Goal: Task Accomplishment & Management: Manage account settings

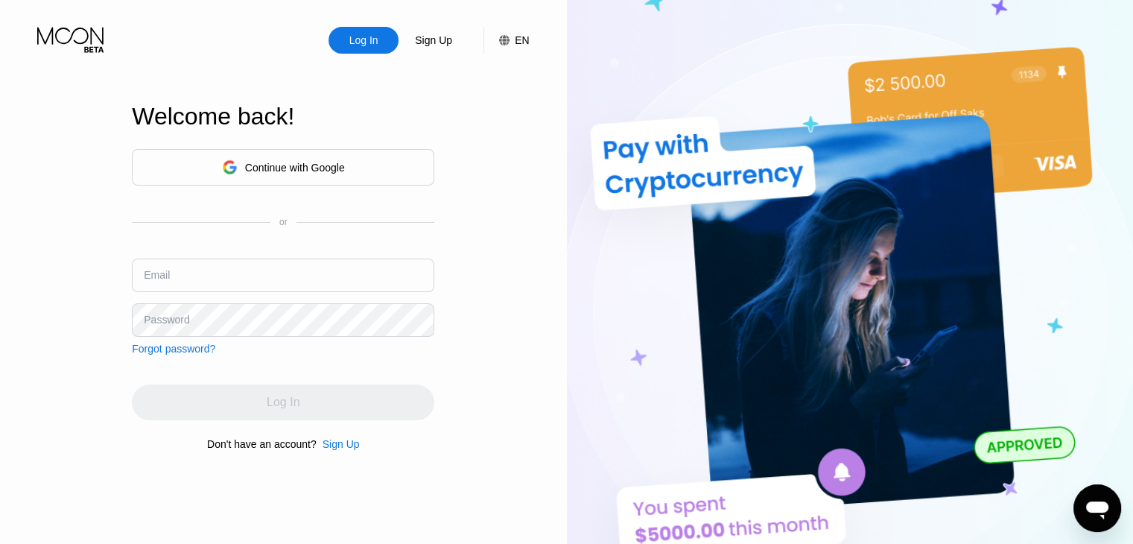
click at [268, 278] on input "text" at bounding box center [283, 275] width 302 height 34
type input "amir.sadegh.saghafi@gmail.com"
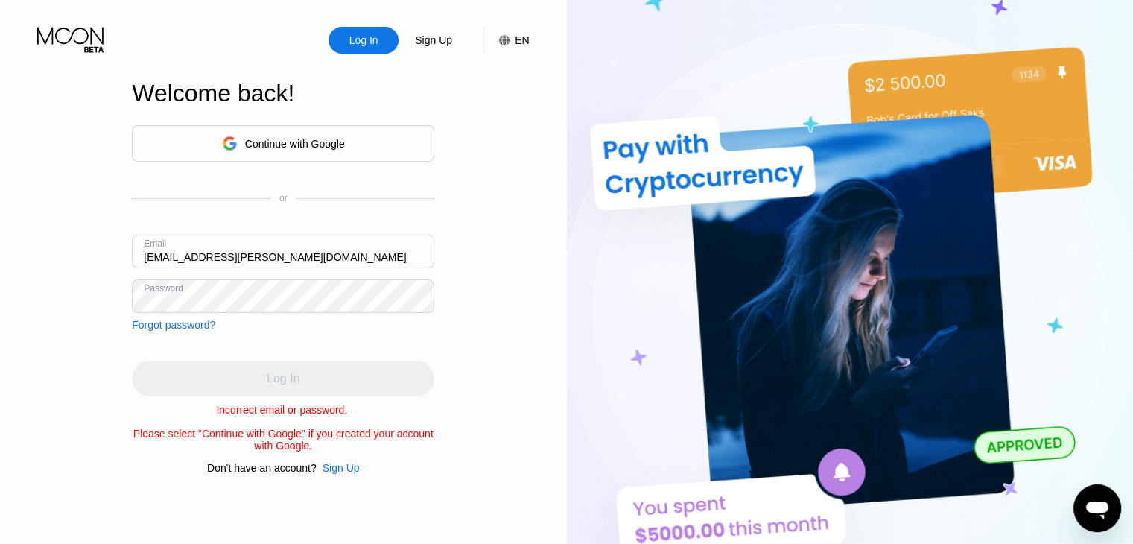
click at [68, 286] on div "Log In Sign Up EN Language Select an item Save Welcome back! Continue with Goog…" at bounding box center [283, 299] width 567 height 598
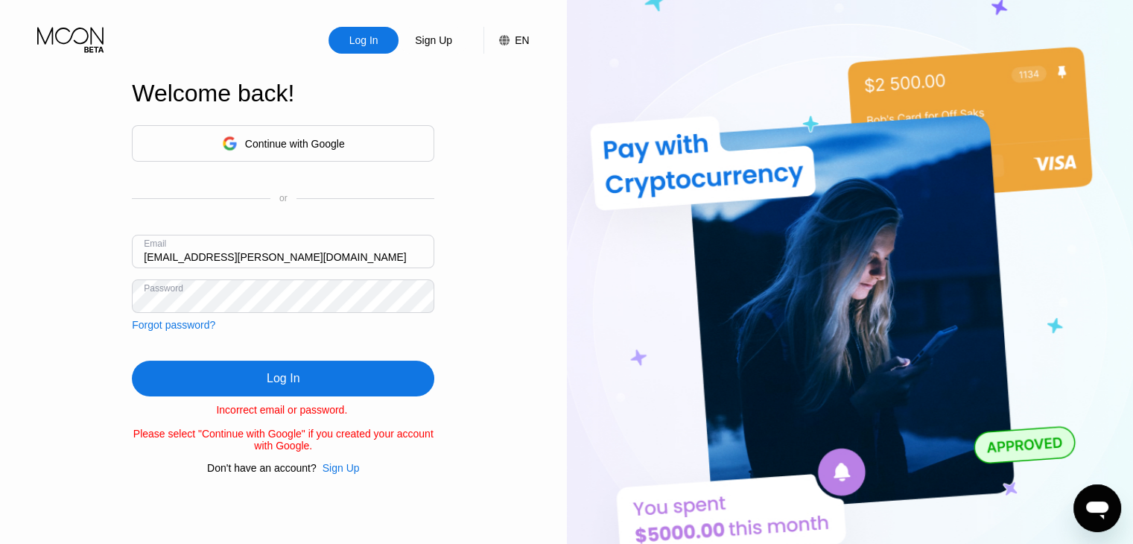
click at [288, 376] on div "Log In" at bounding box center [283, 378] width 33 height 15
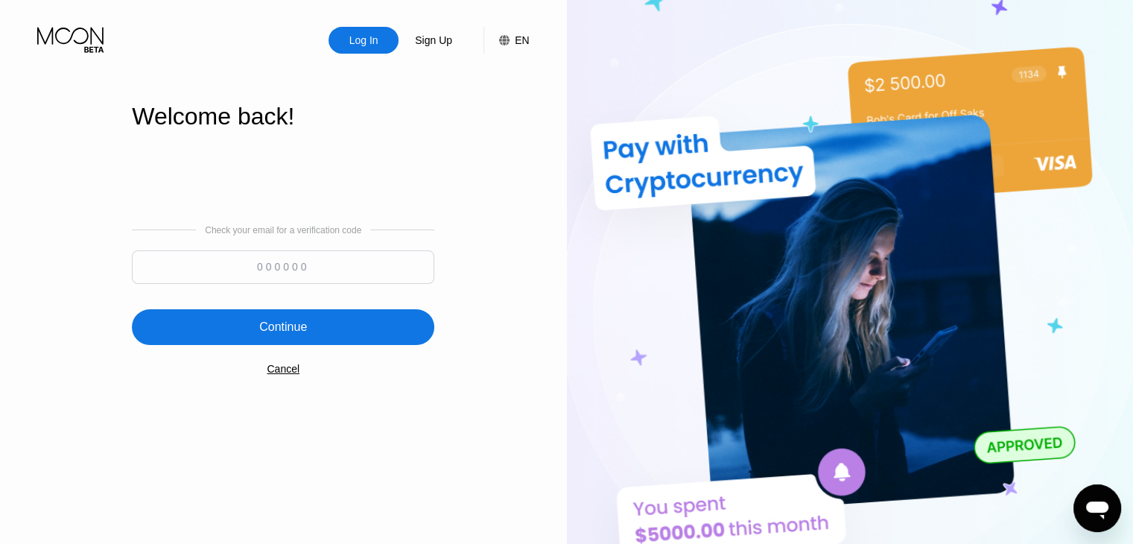
click at [284, 281] on input at bounding box center [283, 267] width 302 height 34
type input "484916"
click at [352, 311] on div "Continue" at bounding box center [283, 327] width 302 height 36
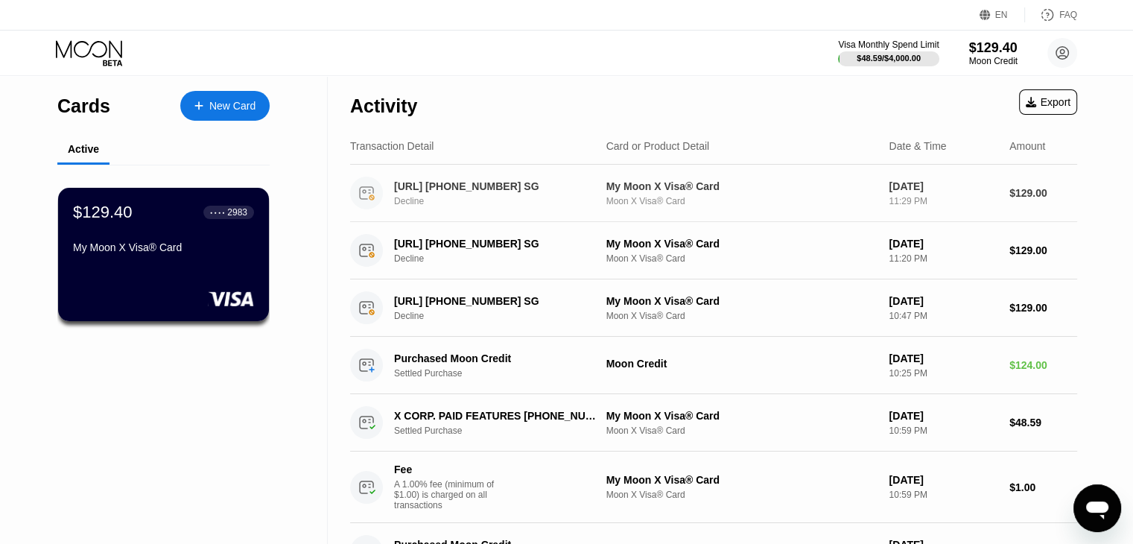
click at [512, 188] on div "[URL] [PHONE_NUMBER] SG" at bounding box center [496, 186] width 204 height 12
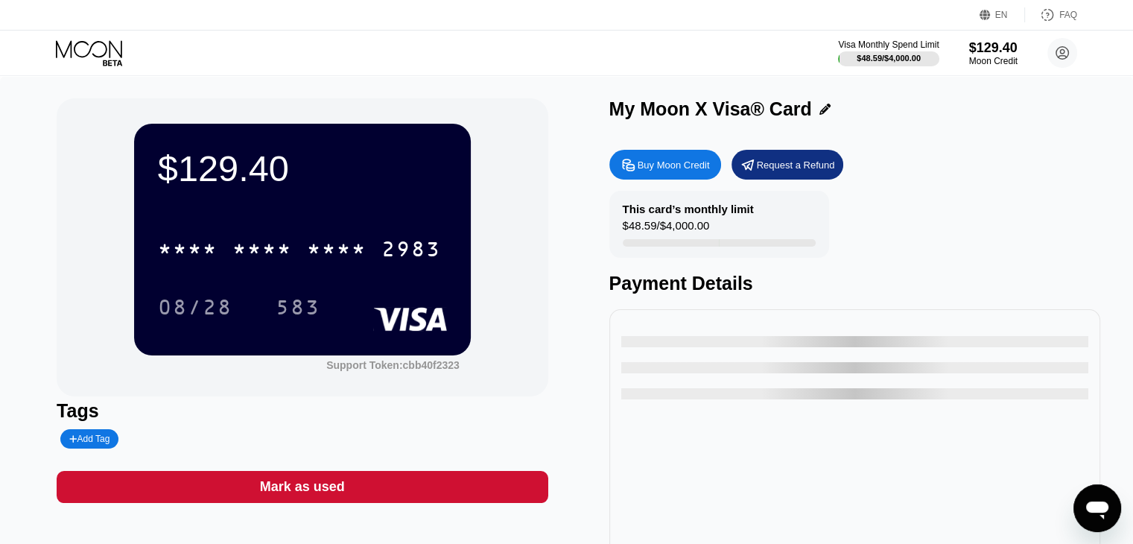
click at [1091, 510] on icon "Open messaging window" at bounding box center [1097, 510] width 22 height 18
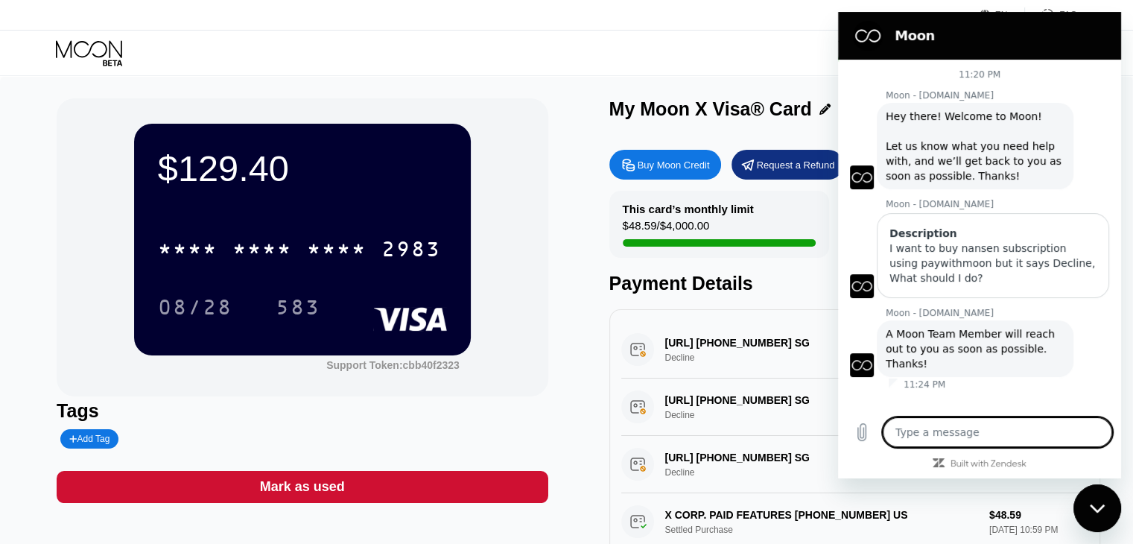
click at [1091, 510] on icon "Close messaging window" at bounding box center [1098, 509] width 16 height 10
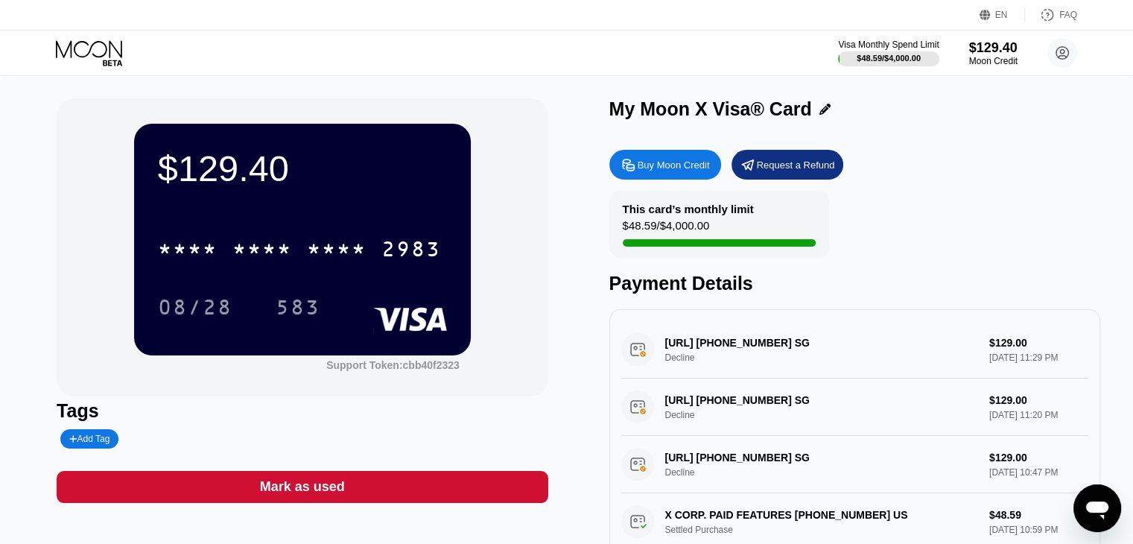
click at [1065, 51] on circle at bounding box center [1062, 53] width 30 height 30
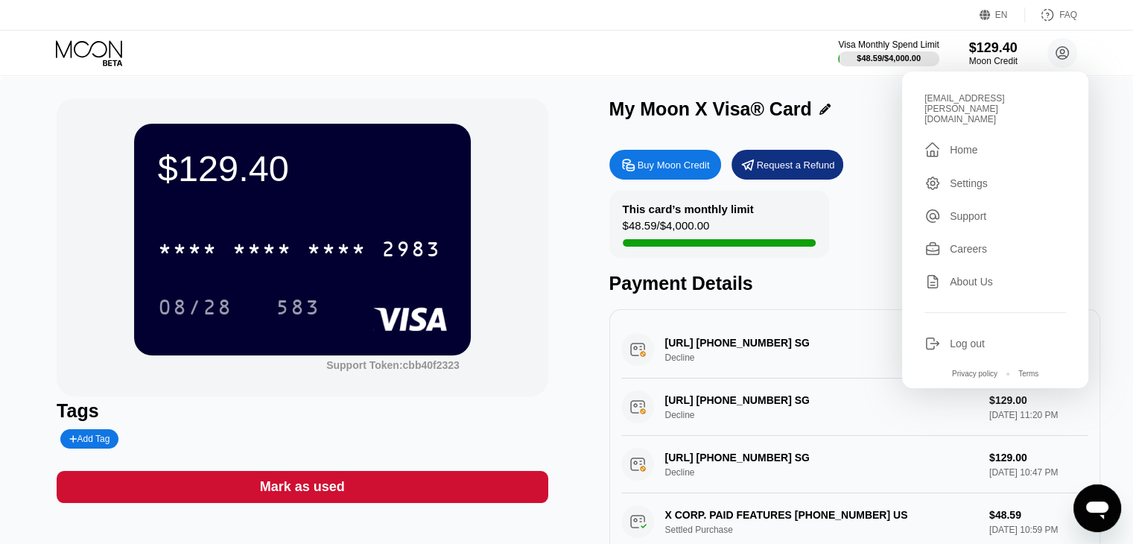
click at [956, 139] on div "amir.sadegh.saghafi@gmail.com  Home Settings Support Careers About Us Log out …" at bounding box center [995, 230] width 186 height 317
click at [950, 144] on div "Home" at bounding box center [964, 150] width 28 height 12
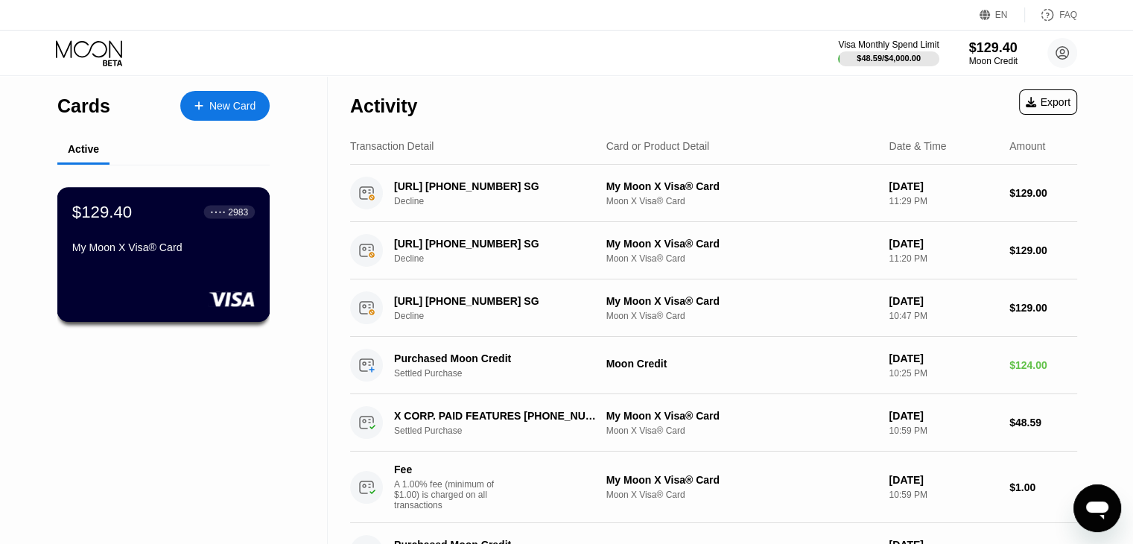
click at [198, 246] on div "My Moon X Visa® Card" at bounding box center [163, 247] width 183 height 12
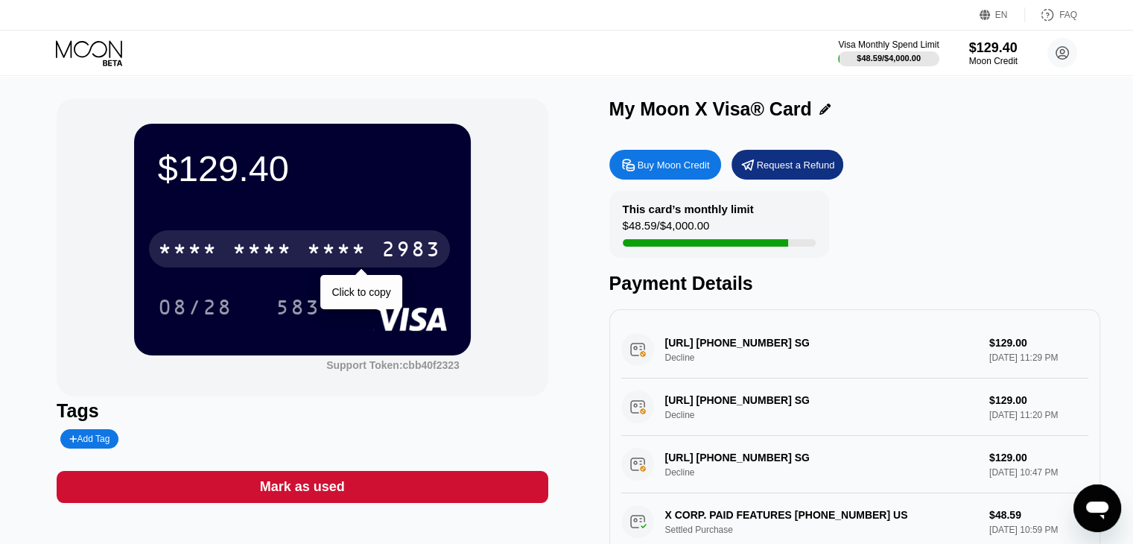
click at [386, 260] on div "2983" at bounding box center [411, 251] width 60 height 24
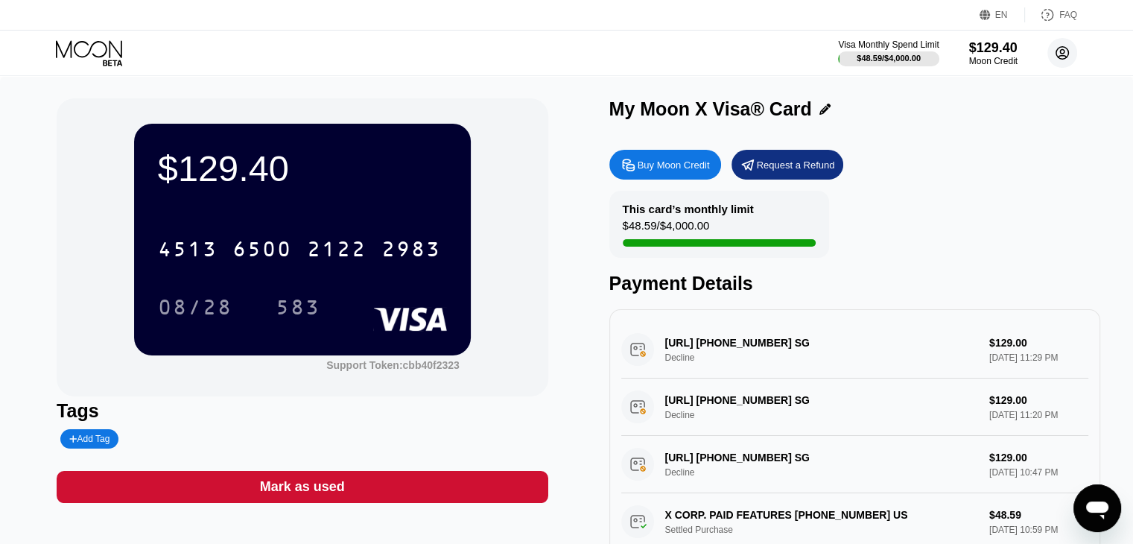
click at [1060, 49] on circle at bounding box center [1062, 53] width 30 height 30
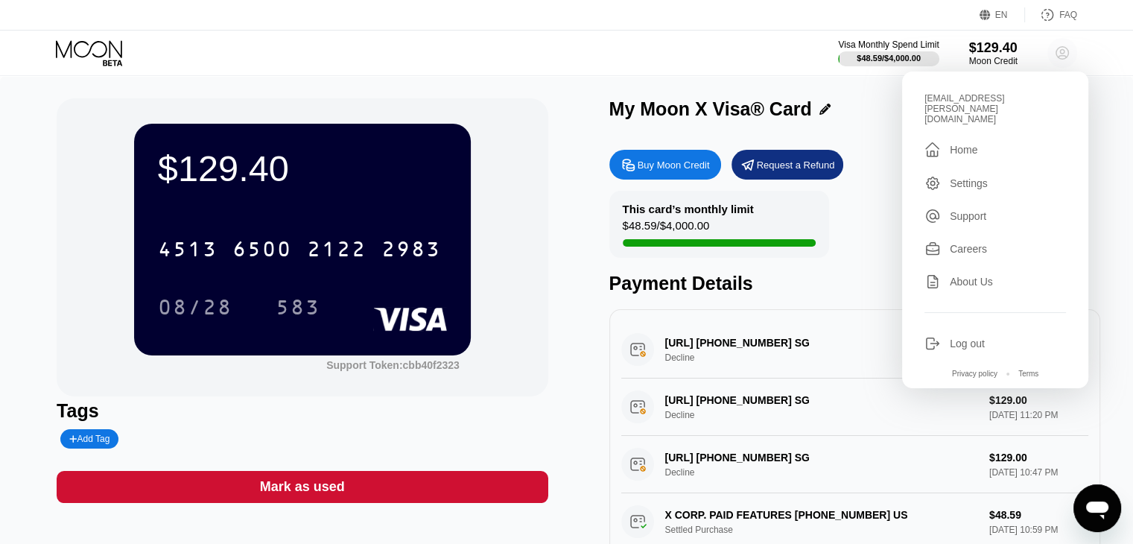
click at [1060, 49] on circle at bounding box center [1062, 53] width 30 height 30
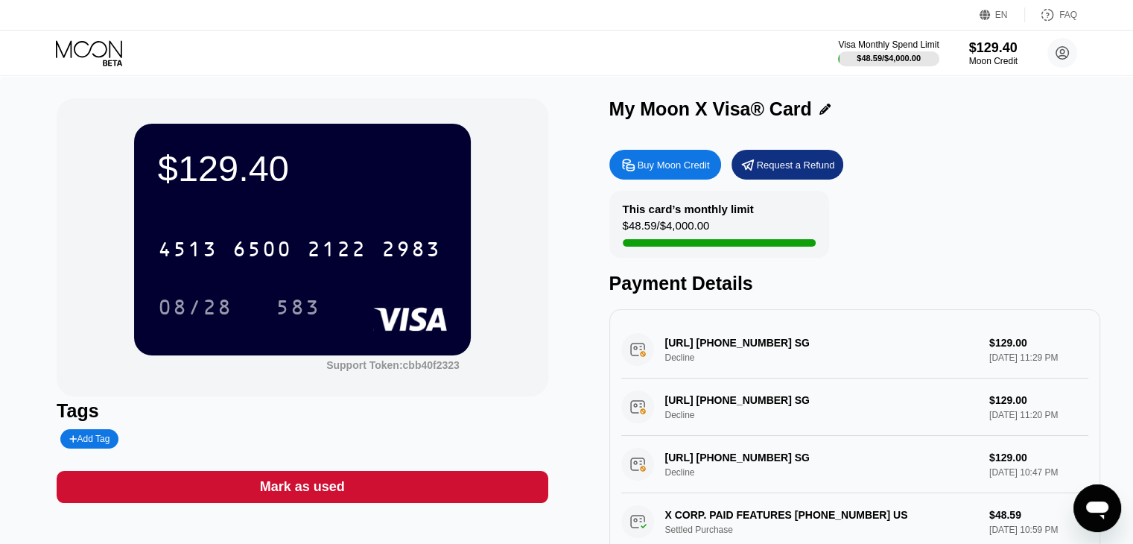
click at [1100, 511] on icon "Open messaging window" at bounding box center [1097, 510] width 22 height 18
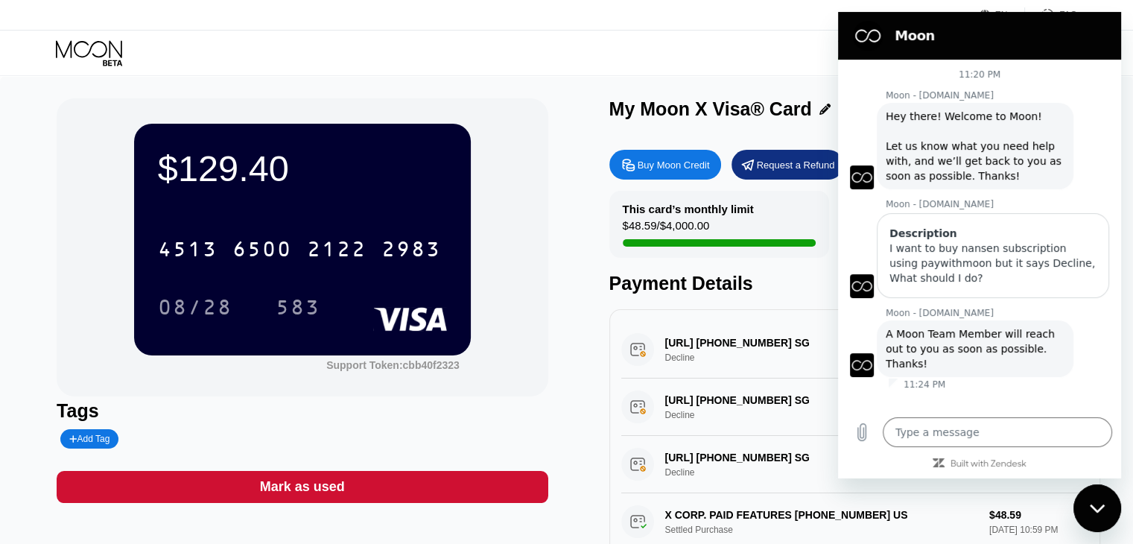
click at [1100, 511] on icon "Close messaging window" at bounding box center [1098, 509] width 16 height 10
type textarea "x"
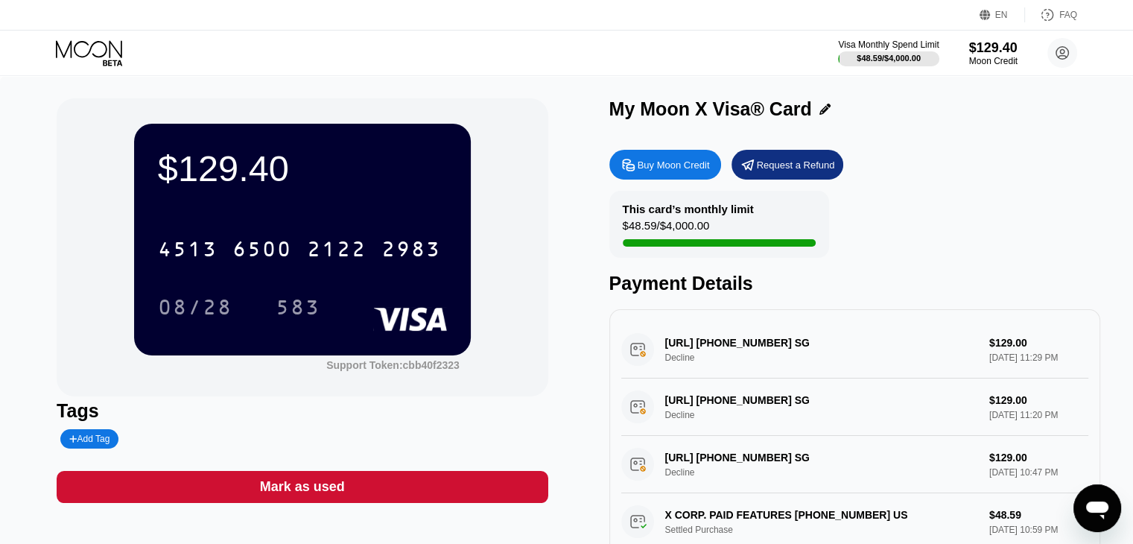
click at [1061, 220] on div "This card’s monthly limit $48.59 / $4,000.00 Payment Details" at bounding box center [854, 243] width 491 height 104
click at [705, 428] on div "NANSEN.AI +6561234567 SG Decline $129.00 Sep 20, 2025 11:20 PM" at bounding box center [854, 406] width 467 height 57
click at [682, 326] on div "NANSEN.AI +6561234567 SG Decline $129.00 Sep 20, 2025 11:29 PM NANSEN.AI +65612…" at bounding box center [854, 439] width 491 height 261
click at [788, 354] on div "[URL] [PHONE_NUMBER] SG Decline $129.00 [DATE] 11:33 PM" at bounding box center [854, 349] width 467 height 57
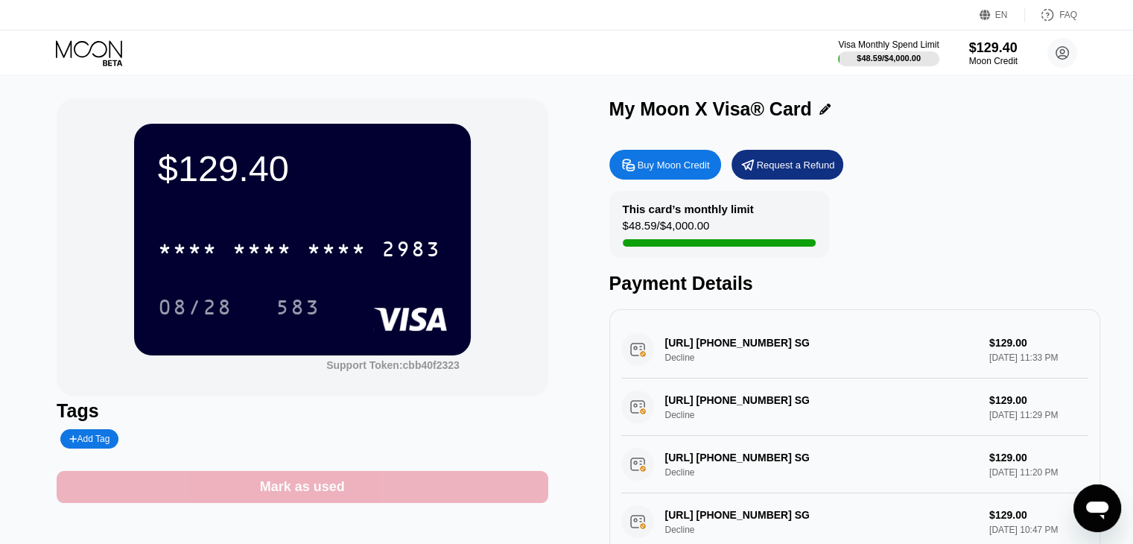
click at [349, 492] on div "Mark as used" at bounding box center [302, 487] width 491 height 32
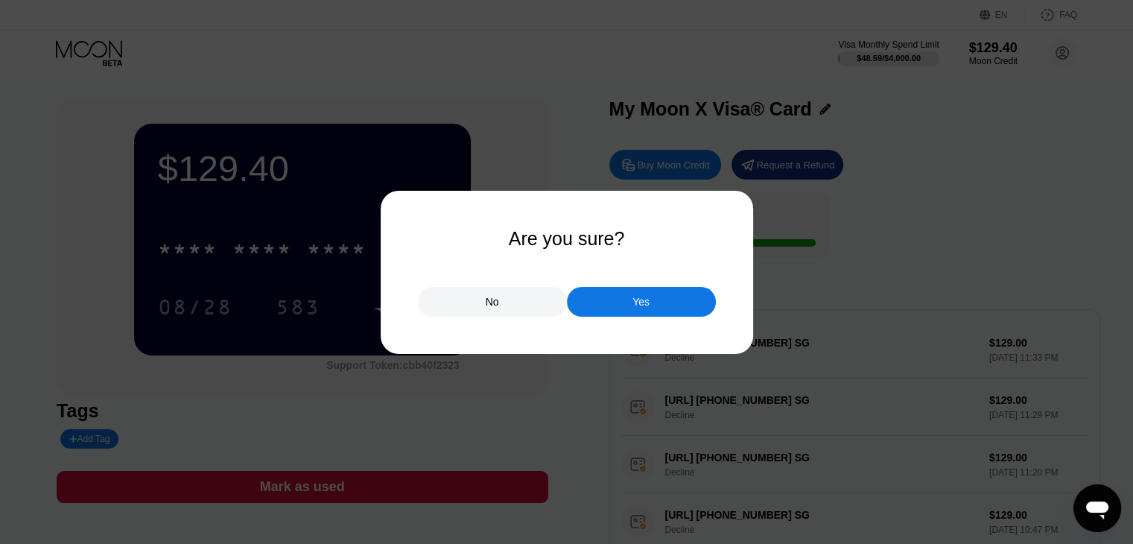
click at [452, 388] on div at bounding box center [572, 272] width 1144 height 544
click at [487, 313] on div "No" at bounding box center [492, 302] width 149 height 30
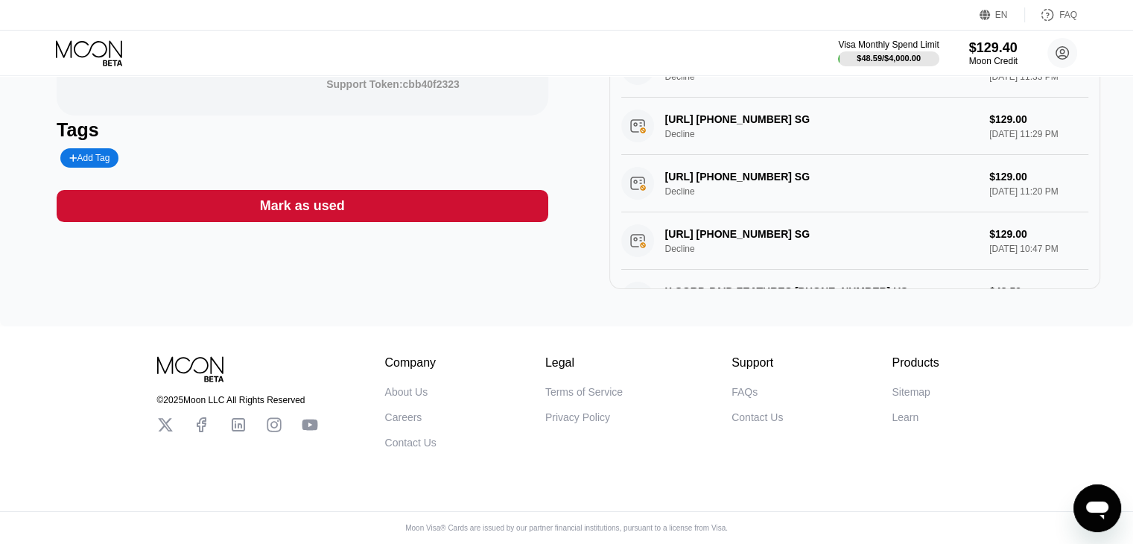
scroll to position [74, 0]
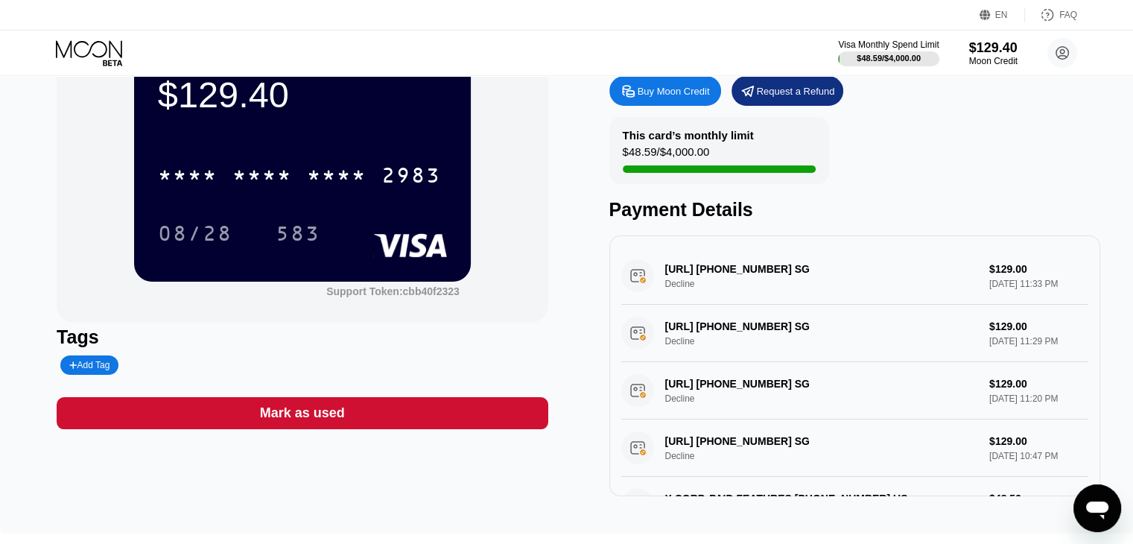
click at [1091, 521] on icon "Open messaging window" at bounding box center [1097, 508] width 27 height 27
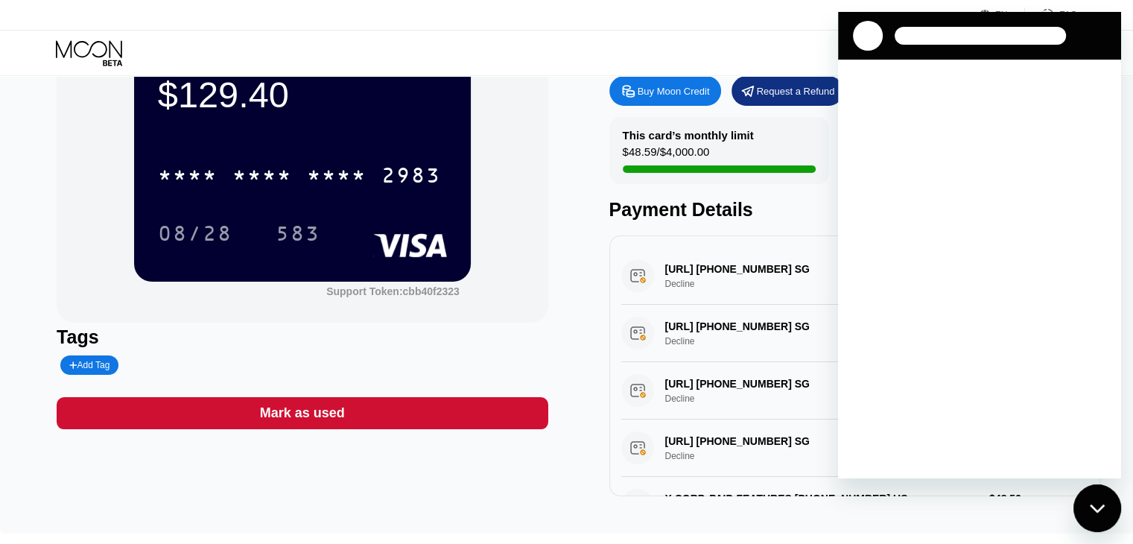
scroll to position [0, 0]
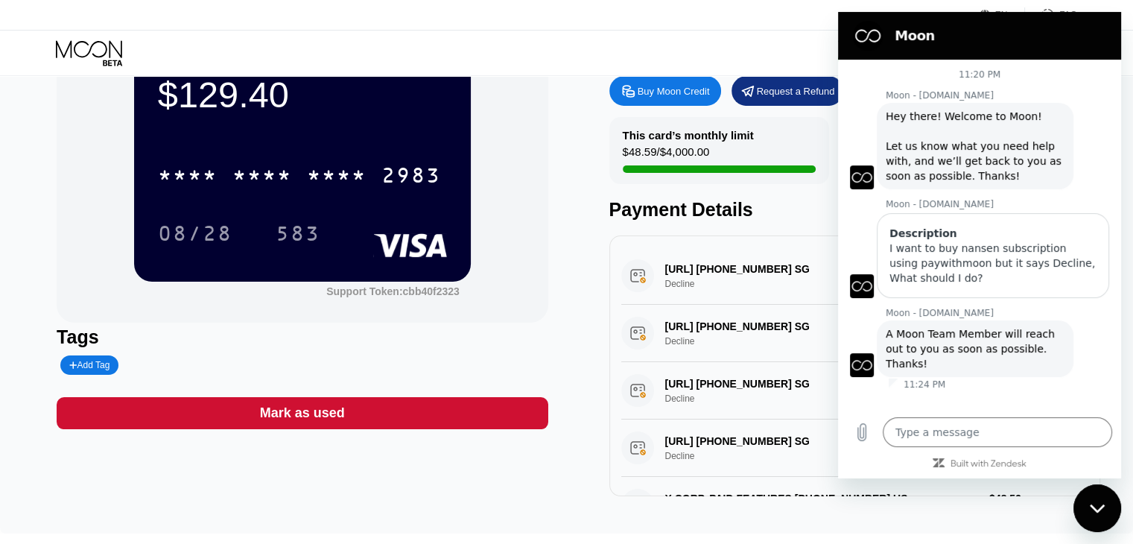
click at [1097, 521] on div "Close messaging window" at bounding box center [1097, 508] width 45 height 45
type textarea "x"
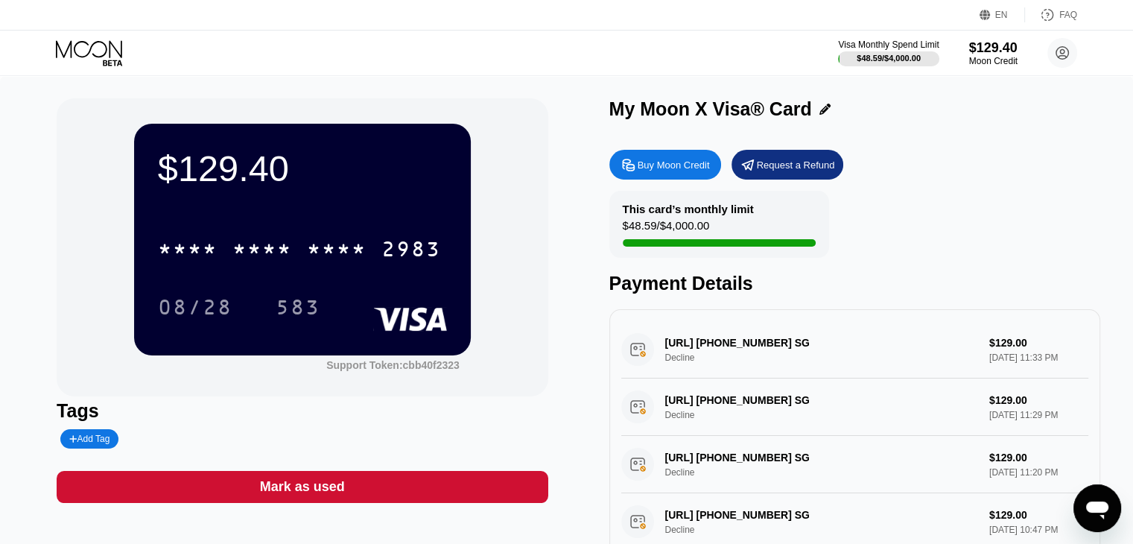
click at [667, 156] on div "Buy Moon Credit" at bounding box center [665, 165] width 112 height 30
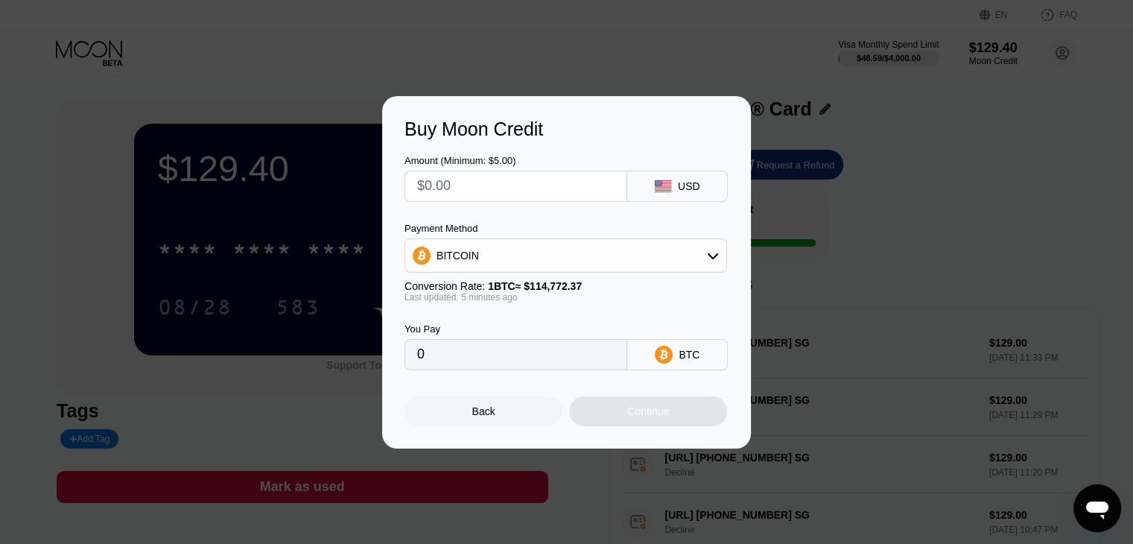
click at [561, 177] on input "text" at bounding box center [515, 186] width 197 height 30
click at [622, 248] on div "BITCOIN" at bounding box center [565, 256] width 321 height 30
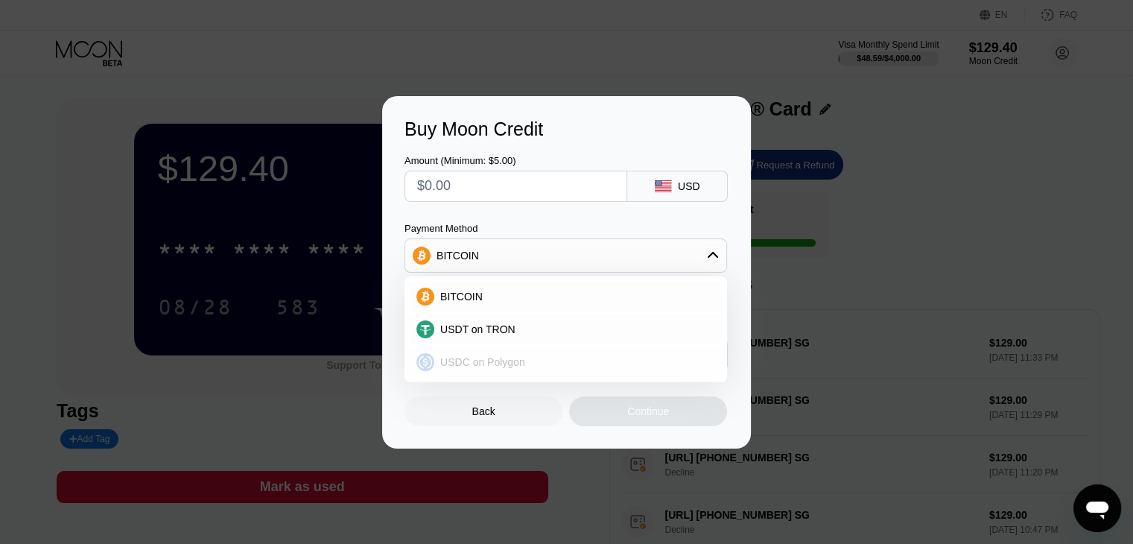
drag, startPoint x: 495, startPoint y: 365, endPoint x: 481, endPoint y: 209, distance: 156.3
click at [494, 364] on span "USDC on Polygon" at bounding box center [482, 362] width 85 height 12
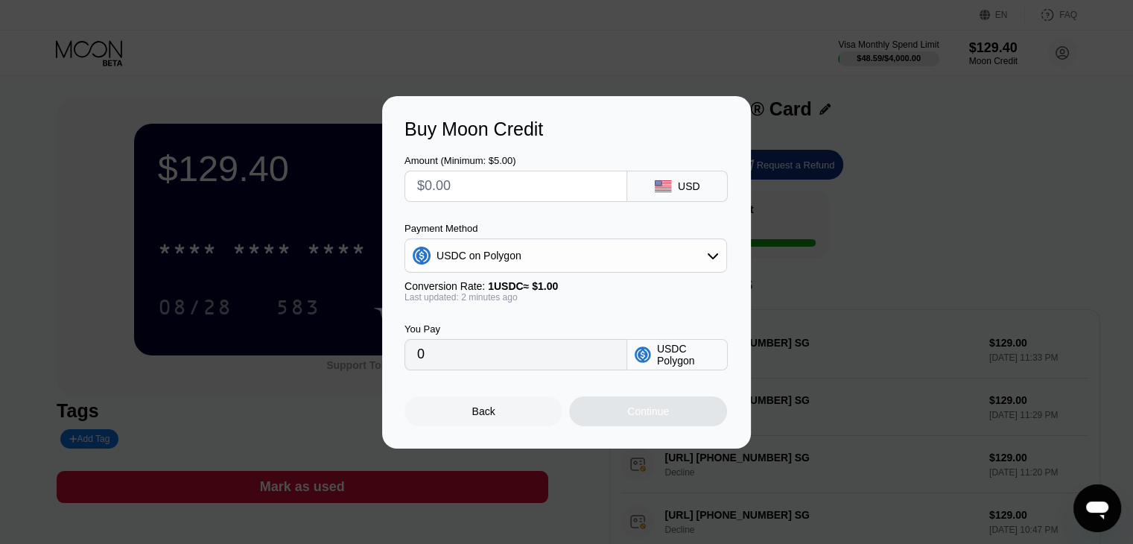
click at [497, 188] on input "text" at bounding box center [515, 186] width 197 height 30
type input "$1"
type input "1.00000000"
type input "$10"
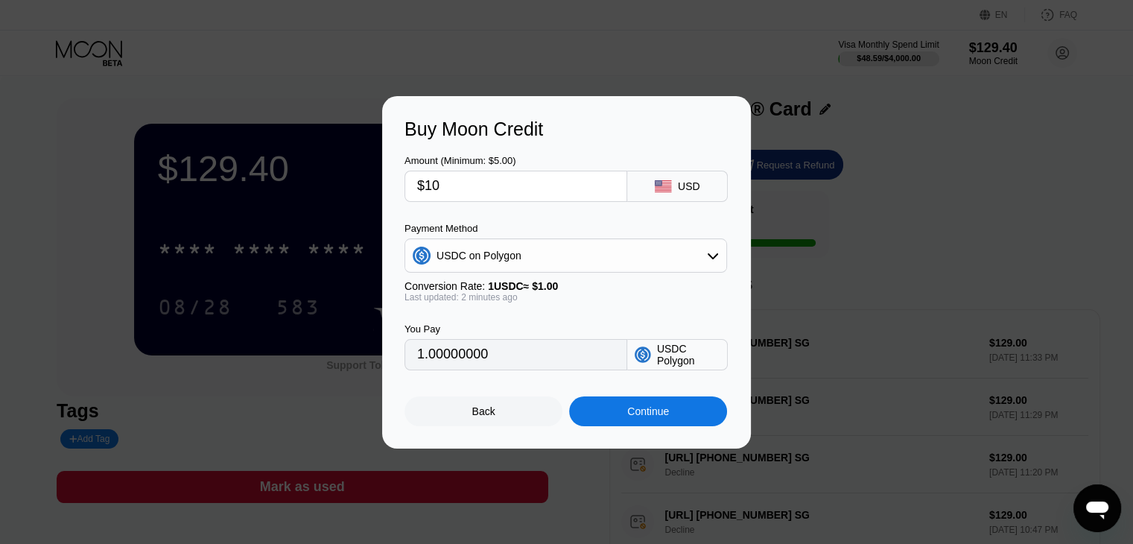
type input "10.00000000"
type input "$10"
click at [670, 413] on div "Continue" at bounding box center [648, 411] width 158 height 30
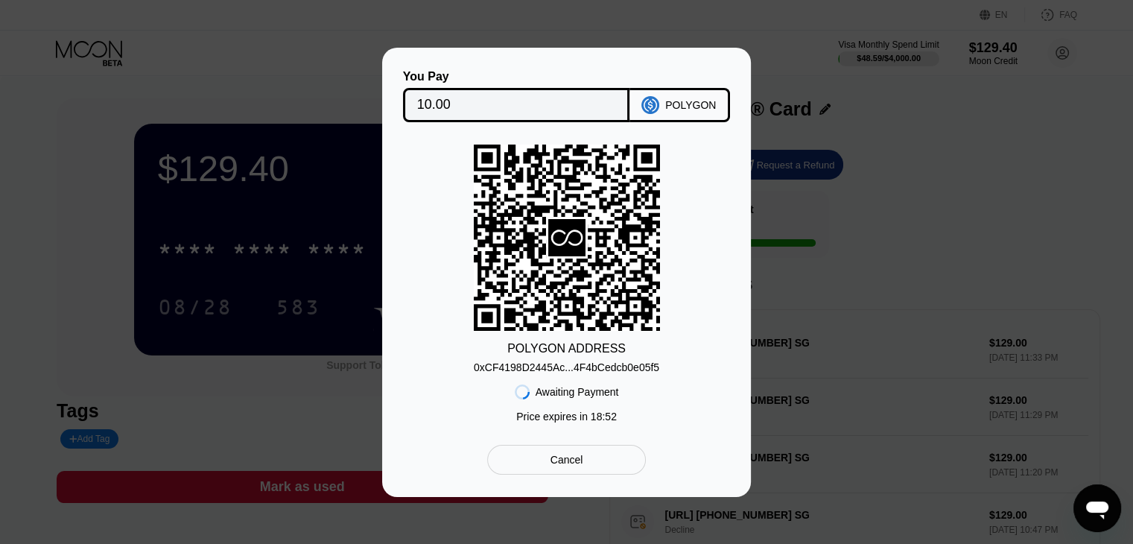
click at [632, 369] on div "0xCF4198D2445Ac...4F4bCedcb0e05f5" at bounding box center [566, 367] width 185 height 12
click at [614, 64] on div "You Pay 10.00 POLYGON POLYGON ADDRESS 0xCF4198D2445Ac...4F4bCedcb0e05f5 Awaitin…" at bounding box center [566, 272] width 369 height 449
click at [573, 460] on div "Cancel" at bounding box center [566, 459] width 33 height 13
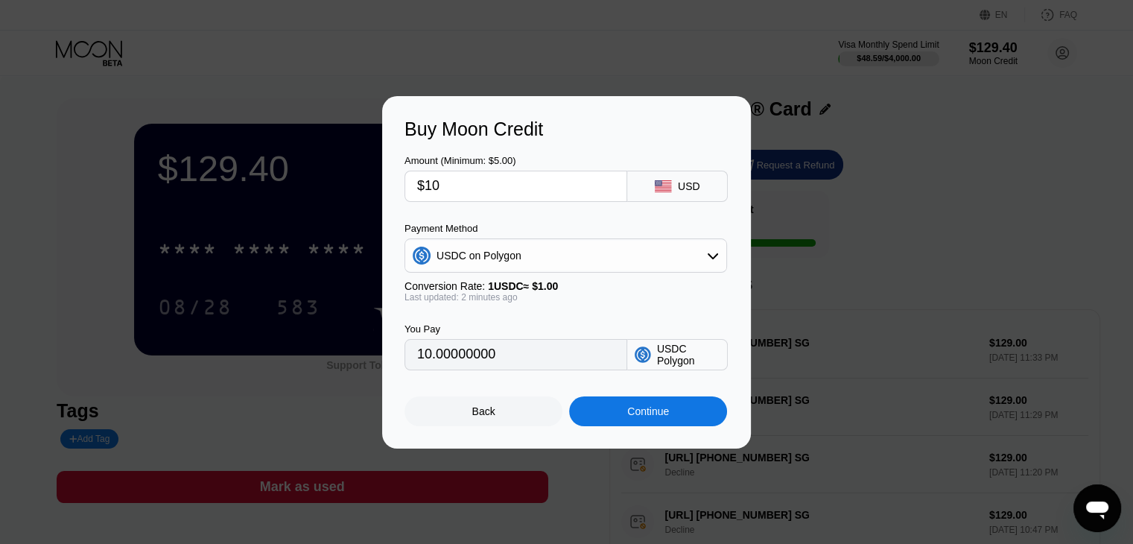
click at [464, 184] on input "$10" at bounding box center [515, 186] width 197 height 30
type input "$1"
type input "1.00000000"
type input "0"
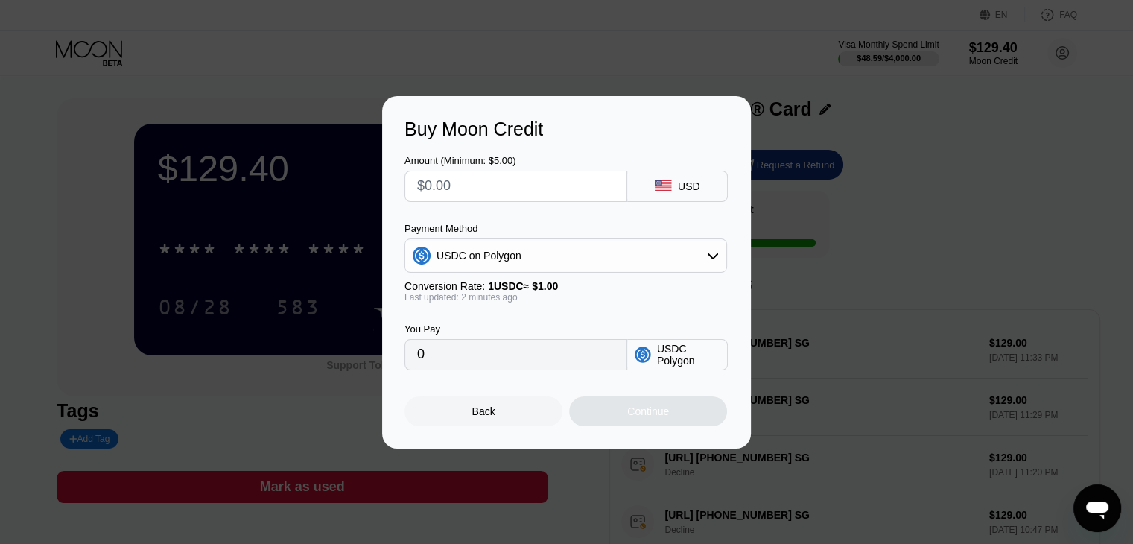
type input "$5"
type input "5.00000000"
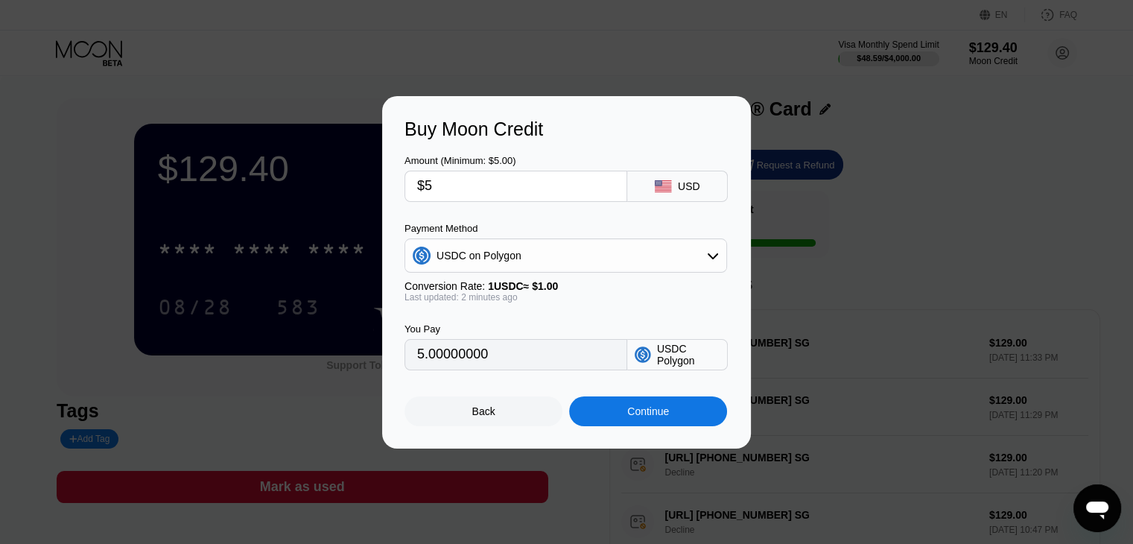
type input "$5"
click at [615, 419] on div "Continue" at bounding box center [648, 411] width 158 height 30
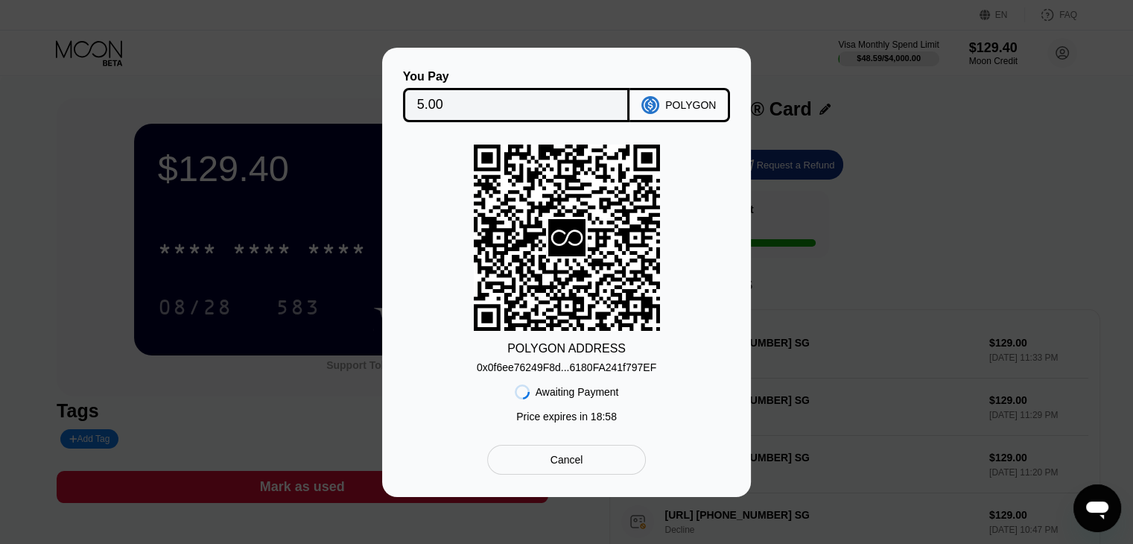
click at [611, 370] on div "0x0f6ee76249F8d...6180FA241f797EF" at bounding box center [567, 367] width 180 height 12
click at [636, 369] on div "0x0f6ee76249F8d...6180FA241f797EF" at bounding box center [567, 367] width 180 height 12
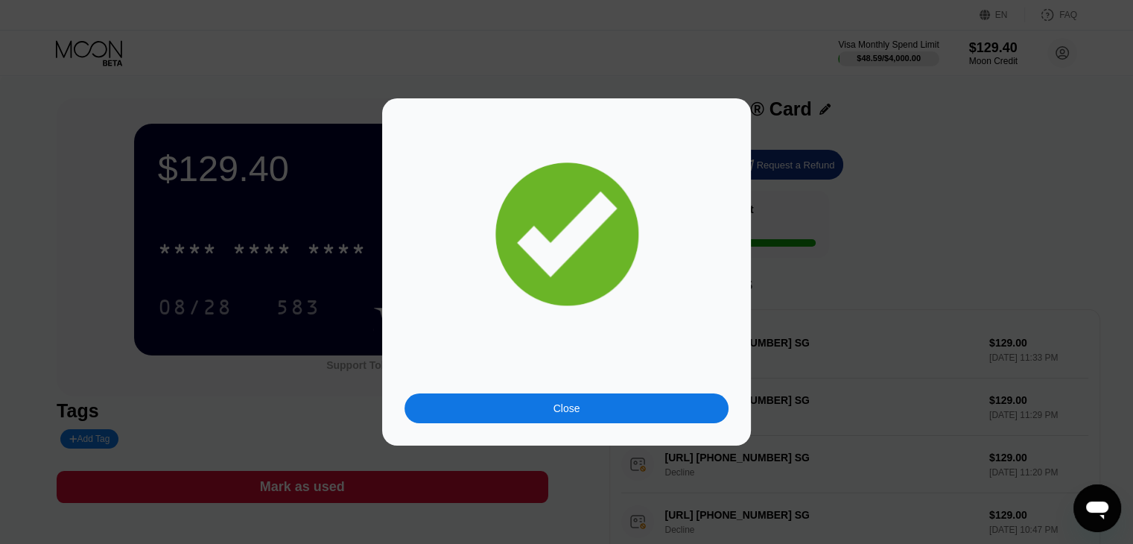
click at [679, 403] on div "Close" at bounding box center [566, 408] width 324 height 30
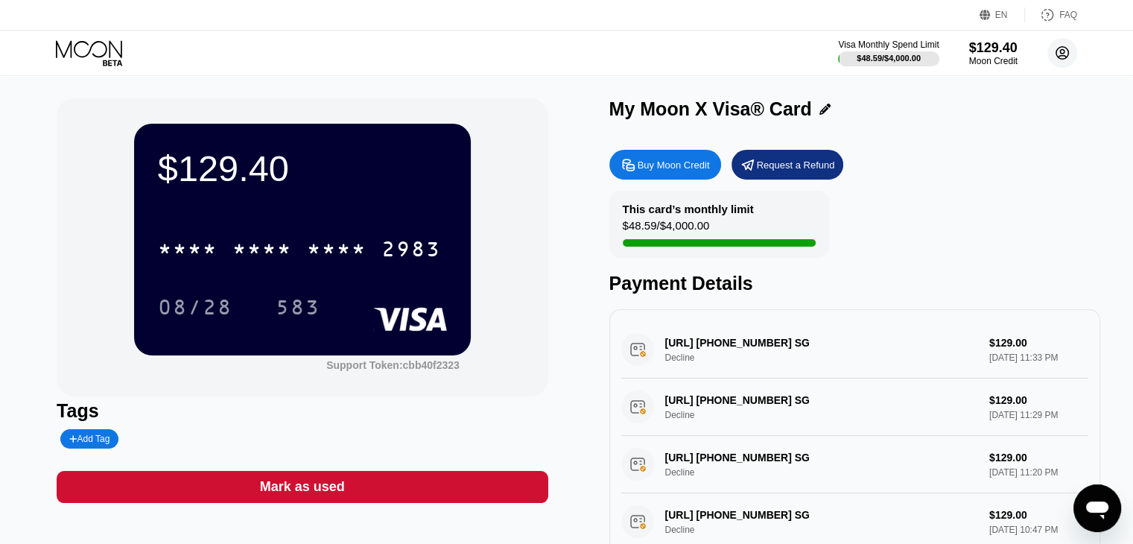
click at [1056, 63] on circle at bounding box center [1062, 53] width 30 height 30
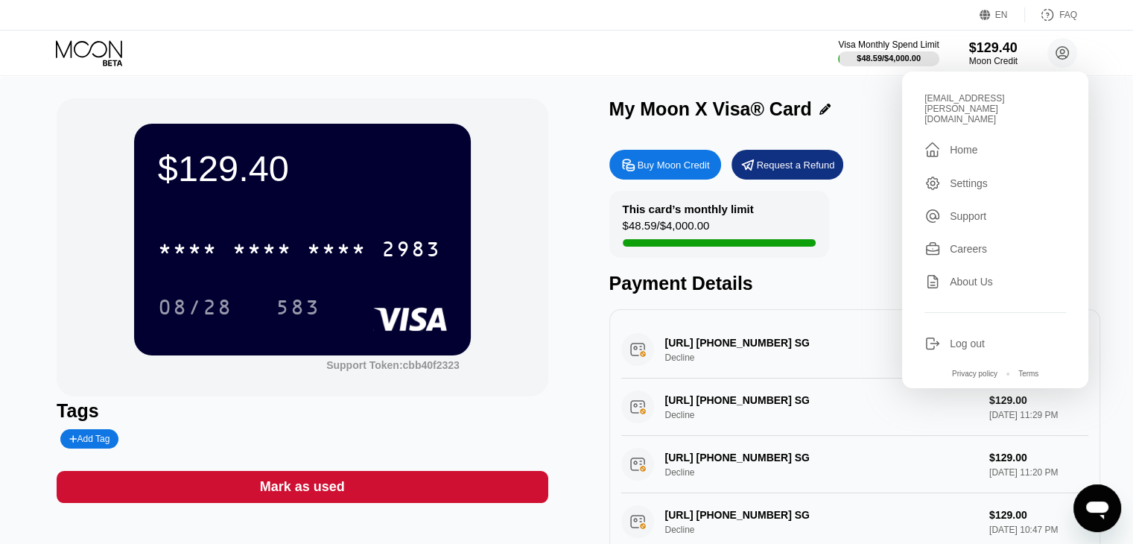
click at [967, 177] on div "Settings" at bounding box center [969, 183] width 38 height 12
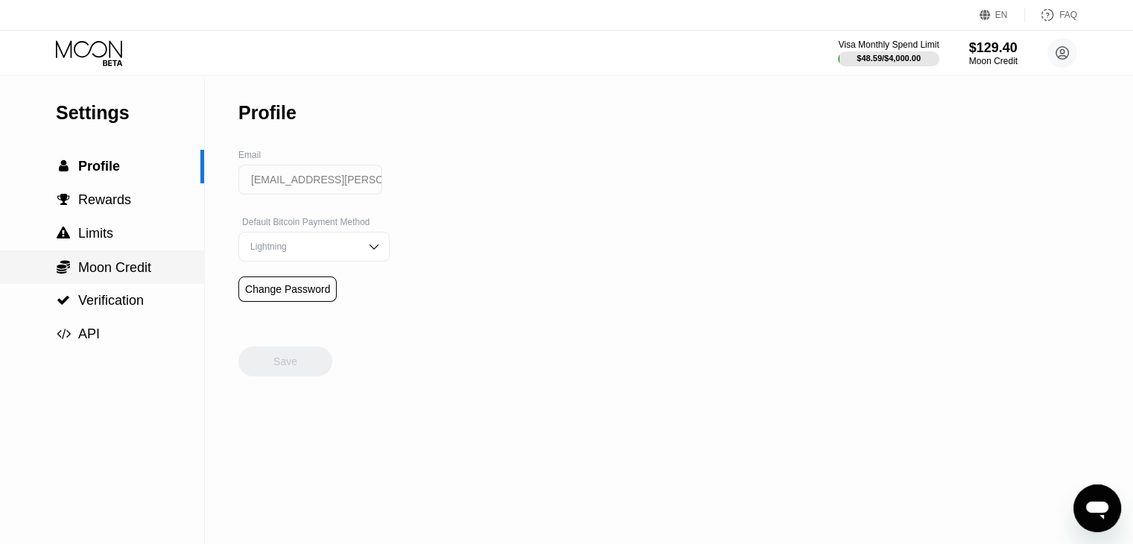
click at [121, 275] on span "Moon Credit" at bounding box center [114, 267] width 73 height 15
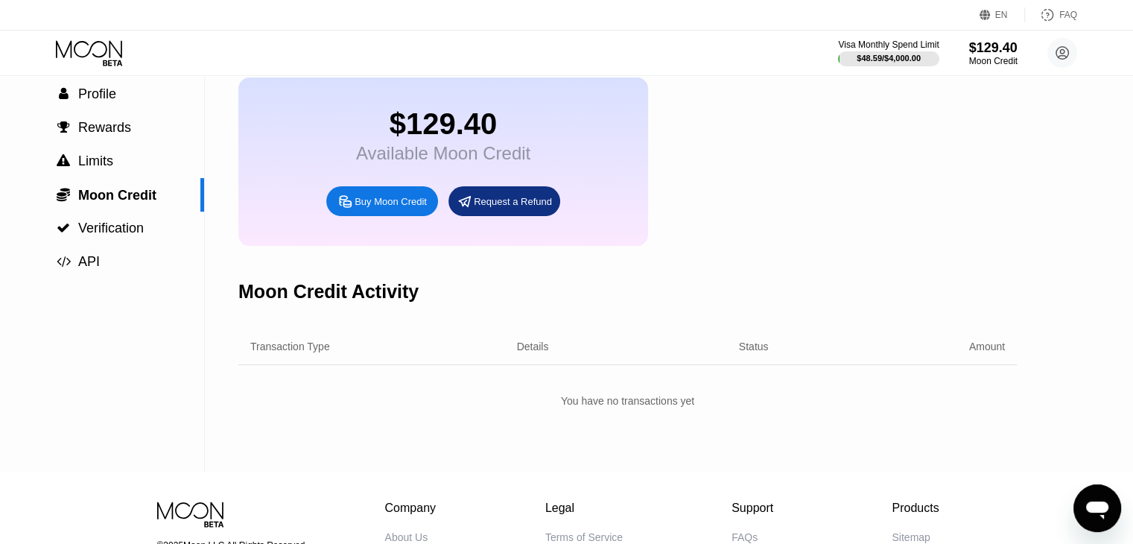
scroll to position [74, 0]
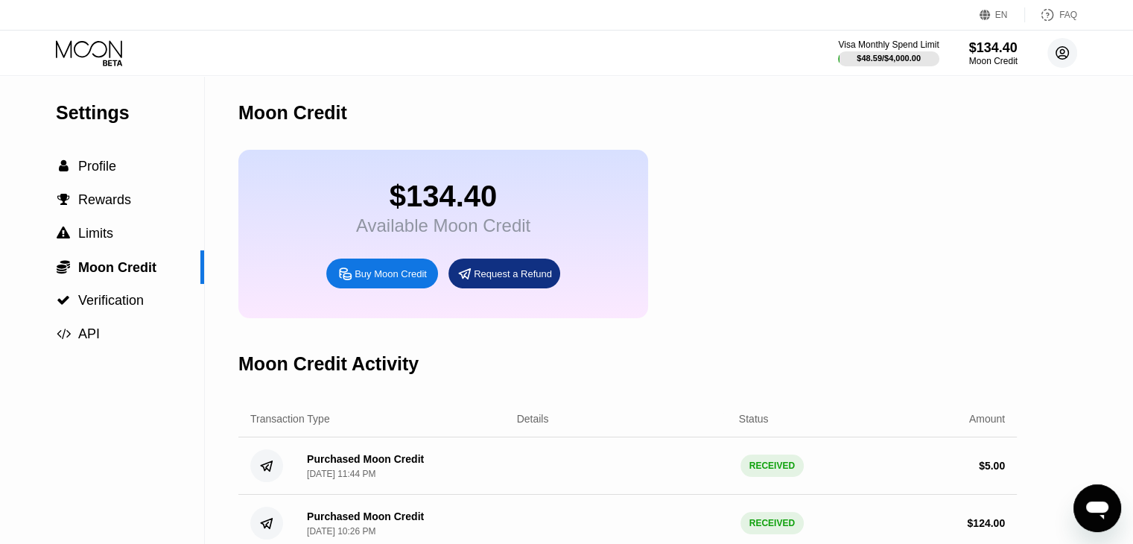
click at [1056, 60] on circle at bounding box center [1062, 53] width 30 height 30
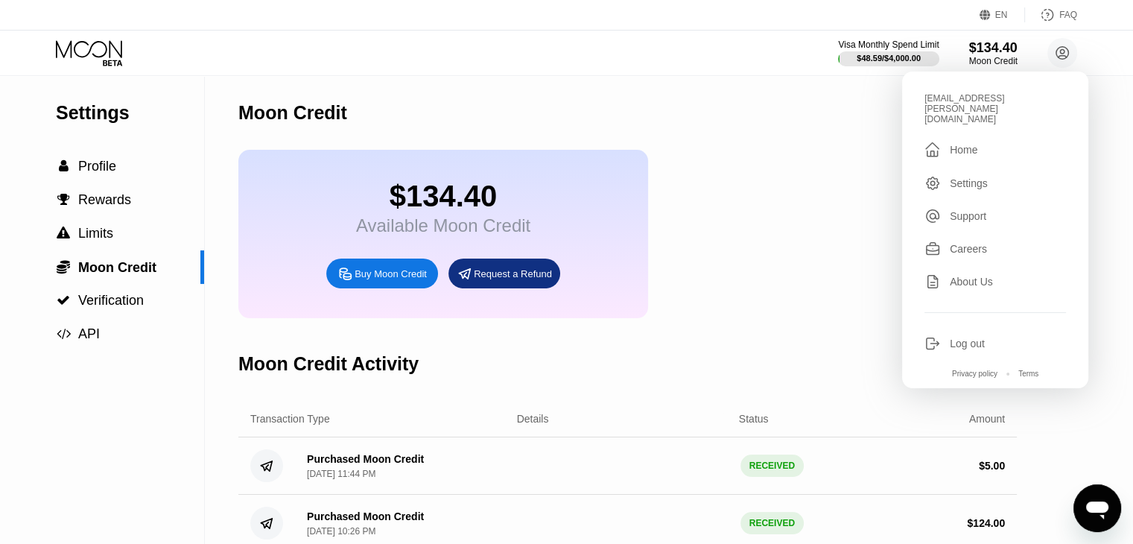
click at [980, 141] on div " Home" at bounding box center [995, 150] width 142 height 18
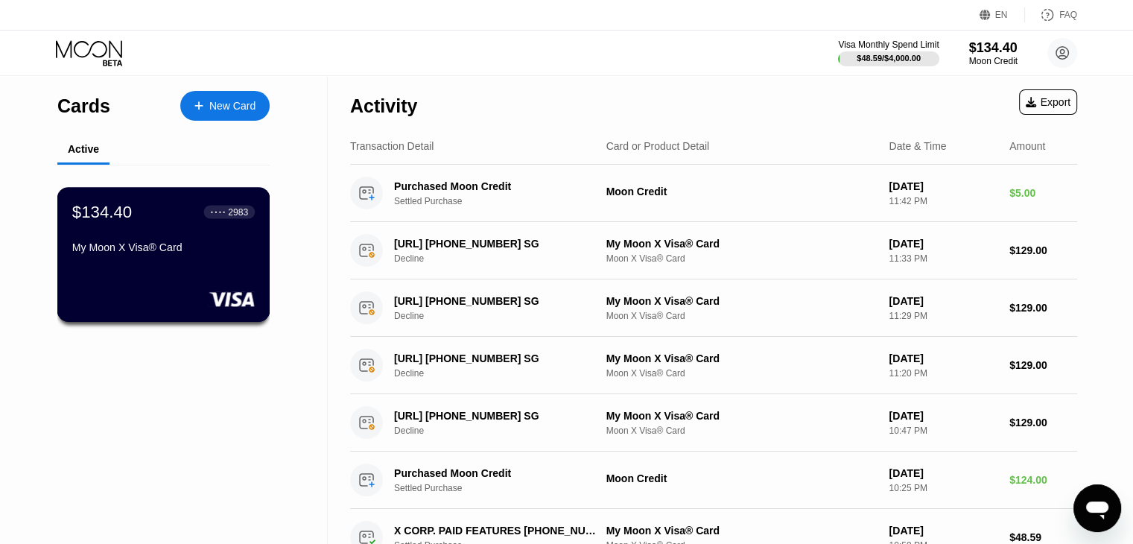
click at [191, 242] on div "$134.40 ● ● ● ● 2983 My Moon X Visa® Card" at bounding box center [163, 230] width 183 height 57
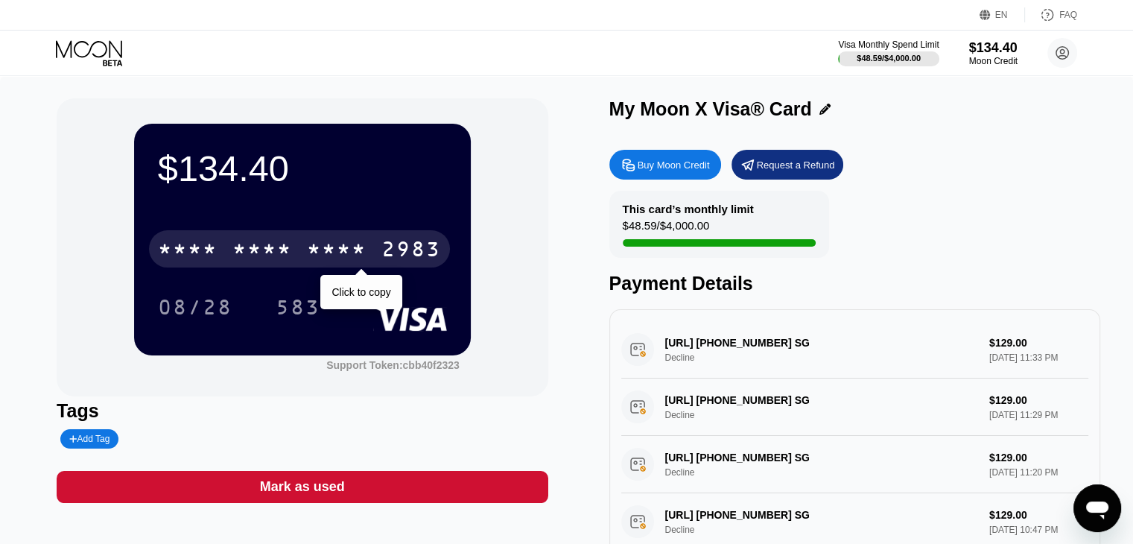
click at [379, 257] on div "* * * * * * * * * * * * 2983" at bounding box center [299, 248] width 301 height 37
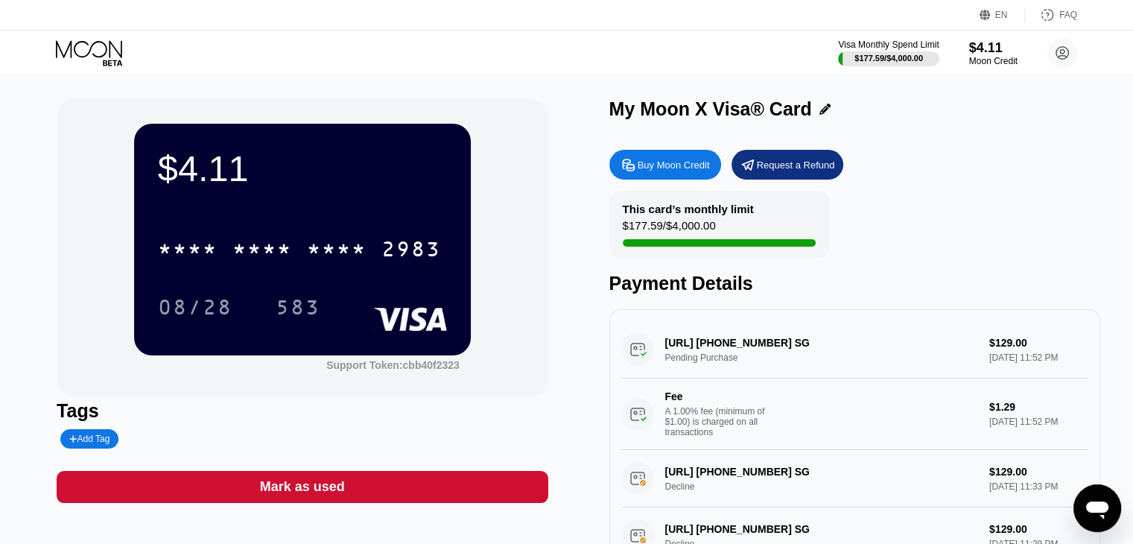
click at [1105, 507] on icon "Open messaging window" at bounding box center [1097, 510] width 22 height 18
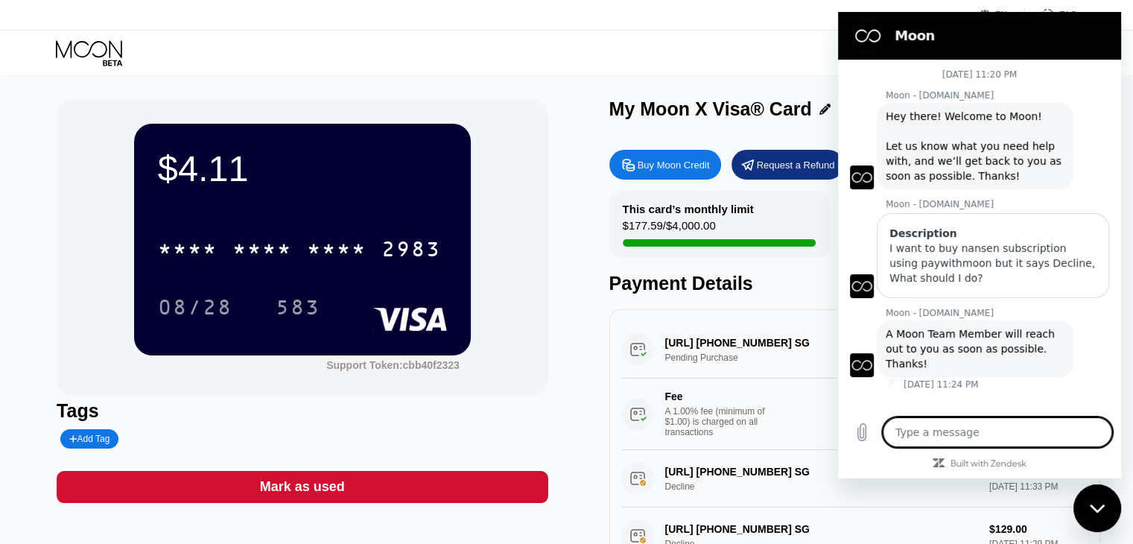
type textarea "p"
type textarea "x"
type textarea "pr"
type textarea "x"
type textarea "pro"
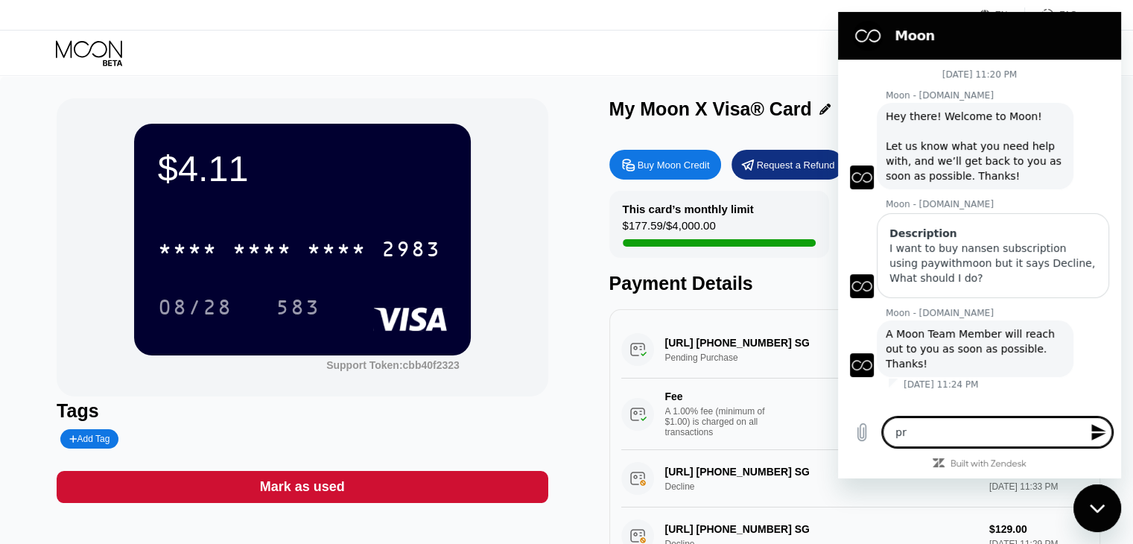
type textarea "x"
type textarea "prob"
type textarea "x"
type textarea "probl"
type textarea "x"
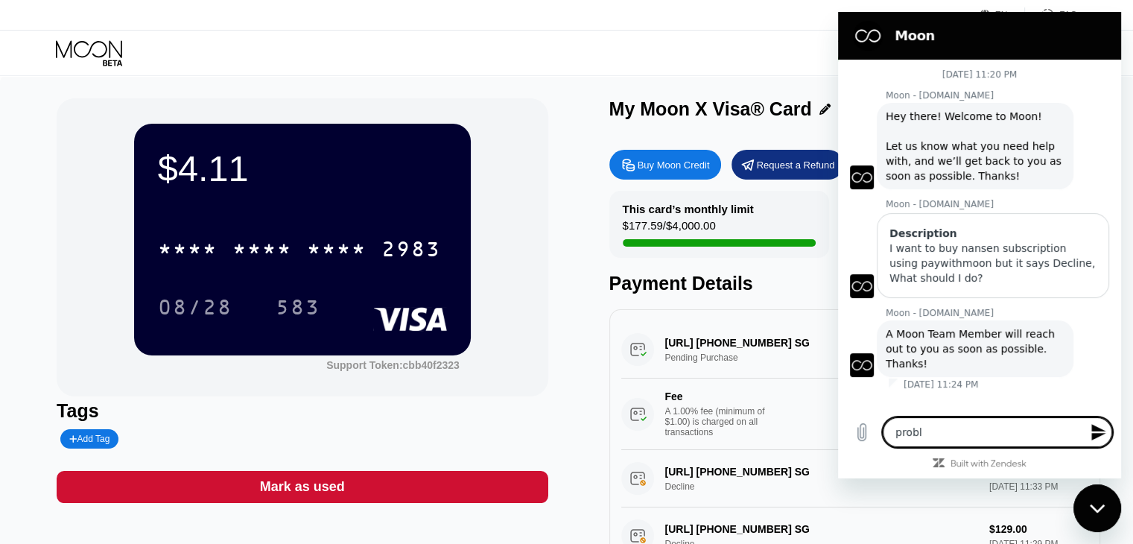
type textarea "proble"
type textarea "x"
type textarea "problem"
type textarea "x"
type textarea "problem"
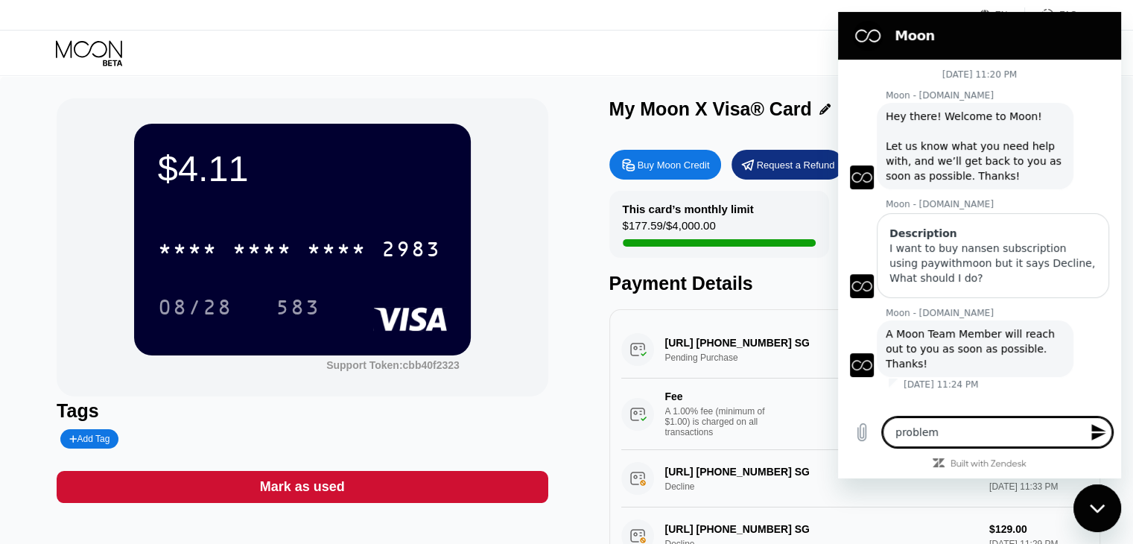
type textarea "x"
type textarea "problem s"
type textarea "x"
type textarea "problem so"
type textarea "x"
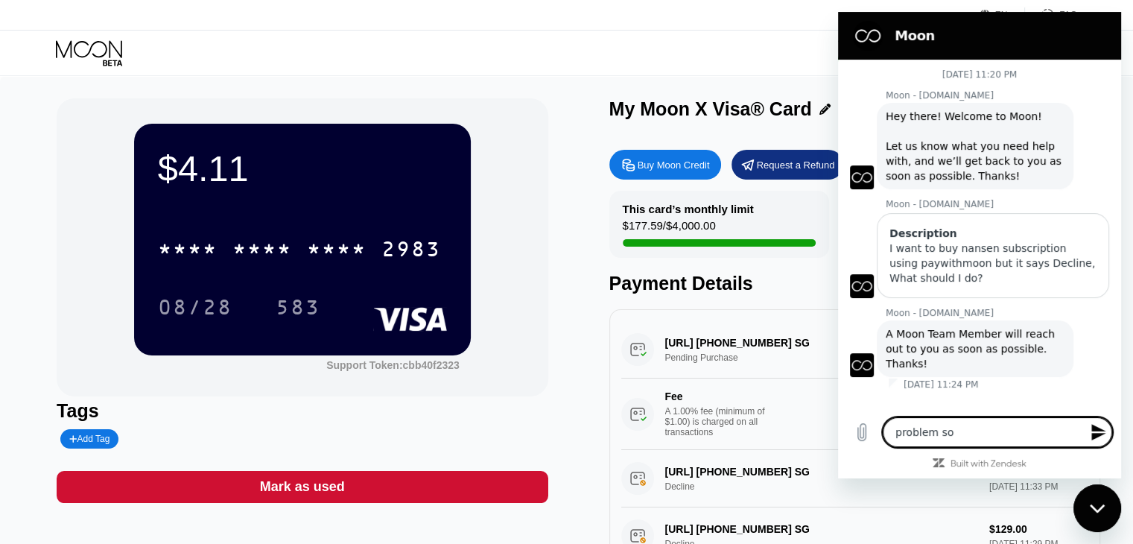
type textarea "problem sol"
type textarea "x"
type textarea "problem solv"
type textarea "x"
type textarea "problem solve"
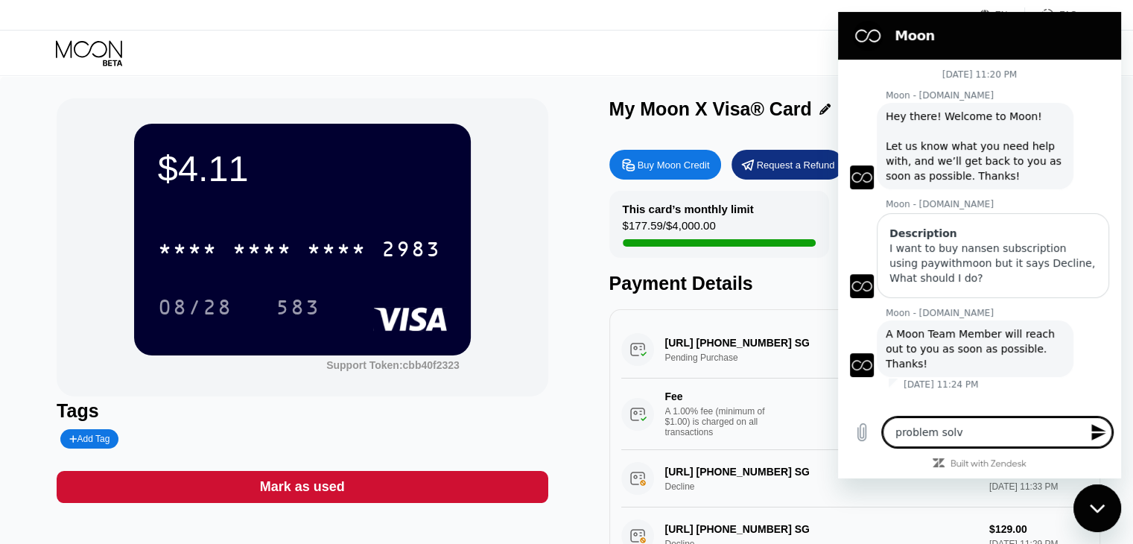
type textarea "x"
type textarea "problem solved"
type textarea "x"
type textarea "problem solved"
type textarea "x"
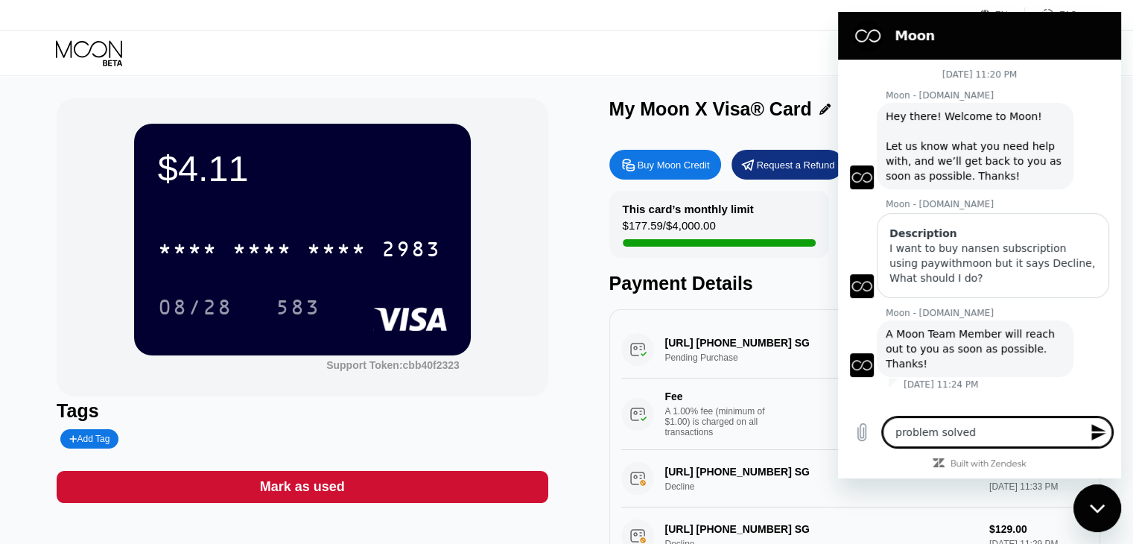
type textarea "problem solved t"
type textarea "x"
type textarea "problem solved th"
type textarea "x"
type textarea "problem solved tha"
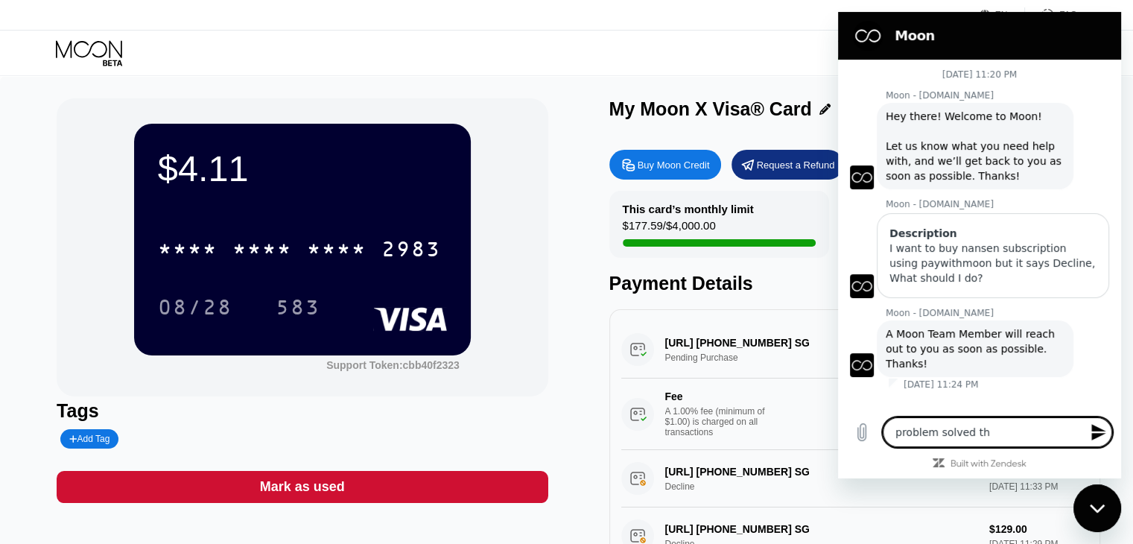
type textarea "x"
type textarea "problem solved than"
type textarea "x"
type textarea "problem solved thank"
type textarea "x"
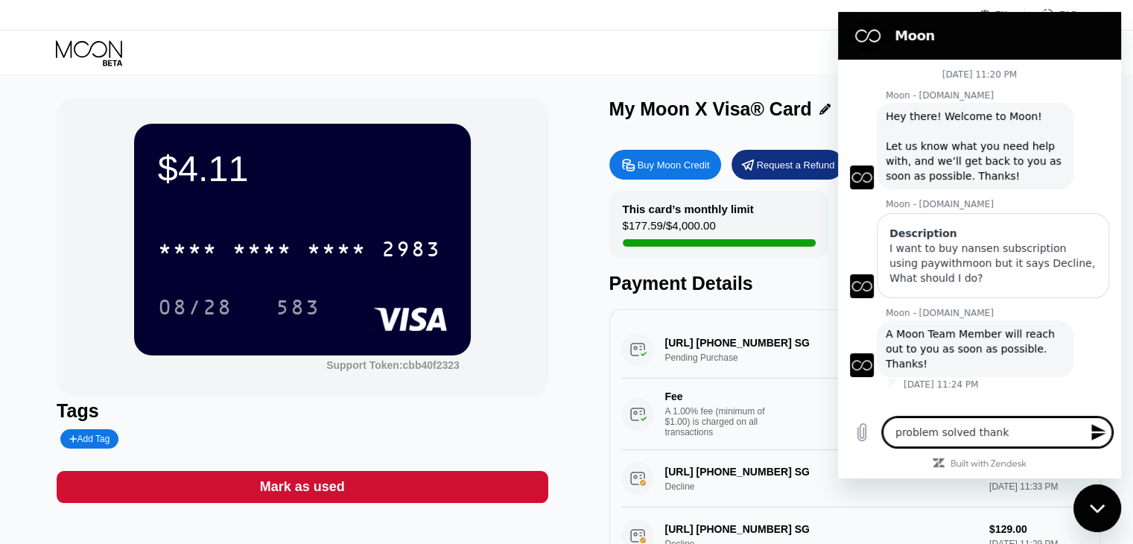
type textarea "problem solved thanks"
type textarea "x"
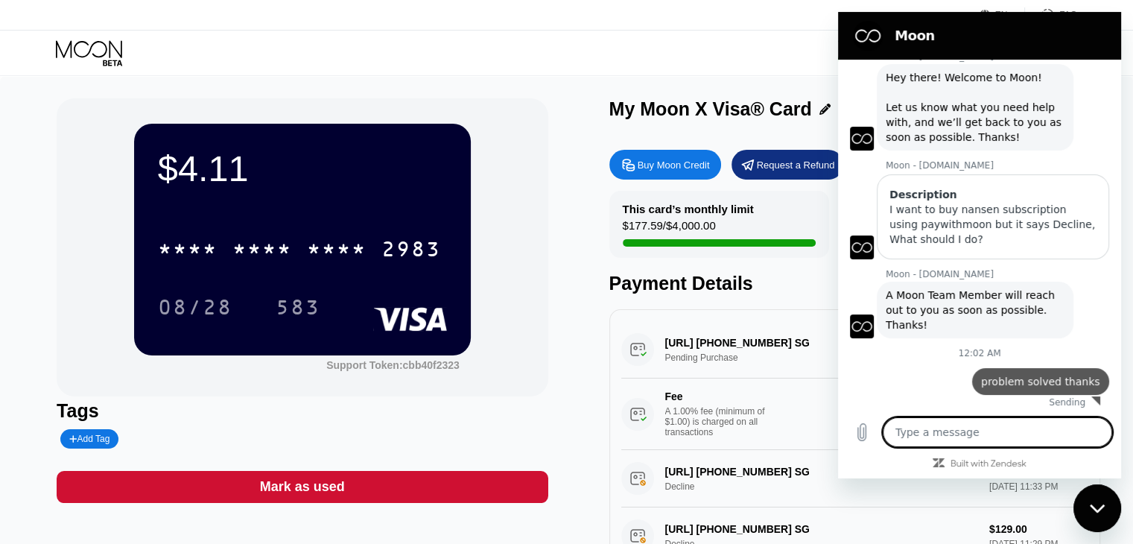
scroll to position [42, 0]
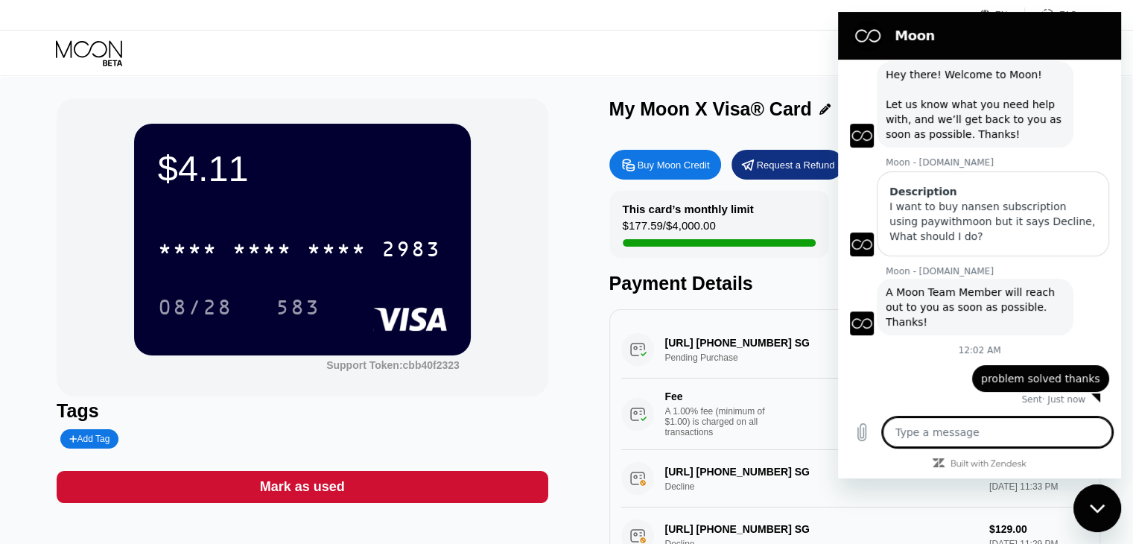
click at [1097, 505] on icon "Close messaging window" at bounding box center [1098, 509] width 16 height 10
type textarea "x"
